Goal: Find specific page/section: Find specific page/section

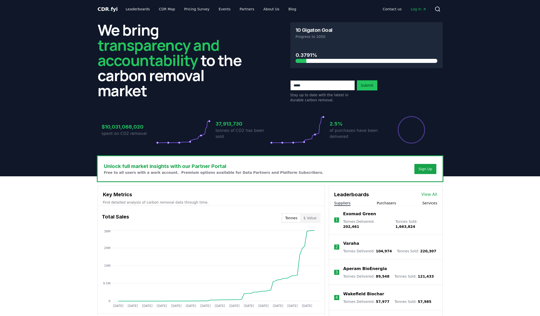
scroll to position [113, 0]
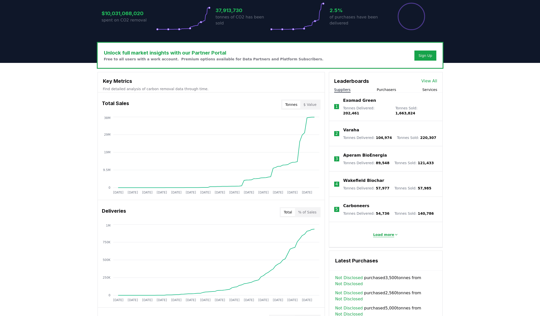
click at [392, 232] on p "Load more" at bounding box center [383, 234] width 21 height 5
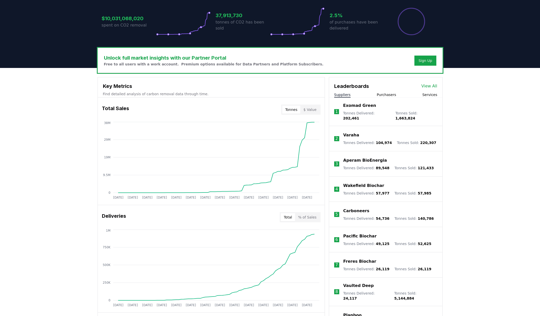
scroll to position [108, 0]
drag, startPoint x: 438, startPoint y: 232, endPoint x: 424, endPoint y: 203, distance: 32.1
click at [362, 107] on p "Exomad Green" at bounding box center [359, 105] width 33 height 6
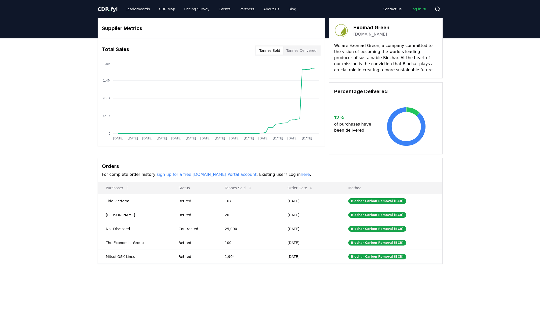
click at [364, 35] on link "[DOMAIN_NAME]" at bounding box center [371, 34] width 34 height 6
